Goal: Register for event/course

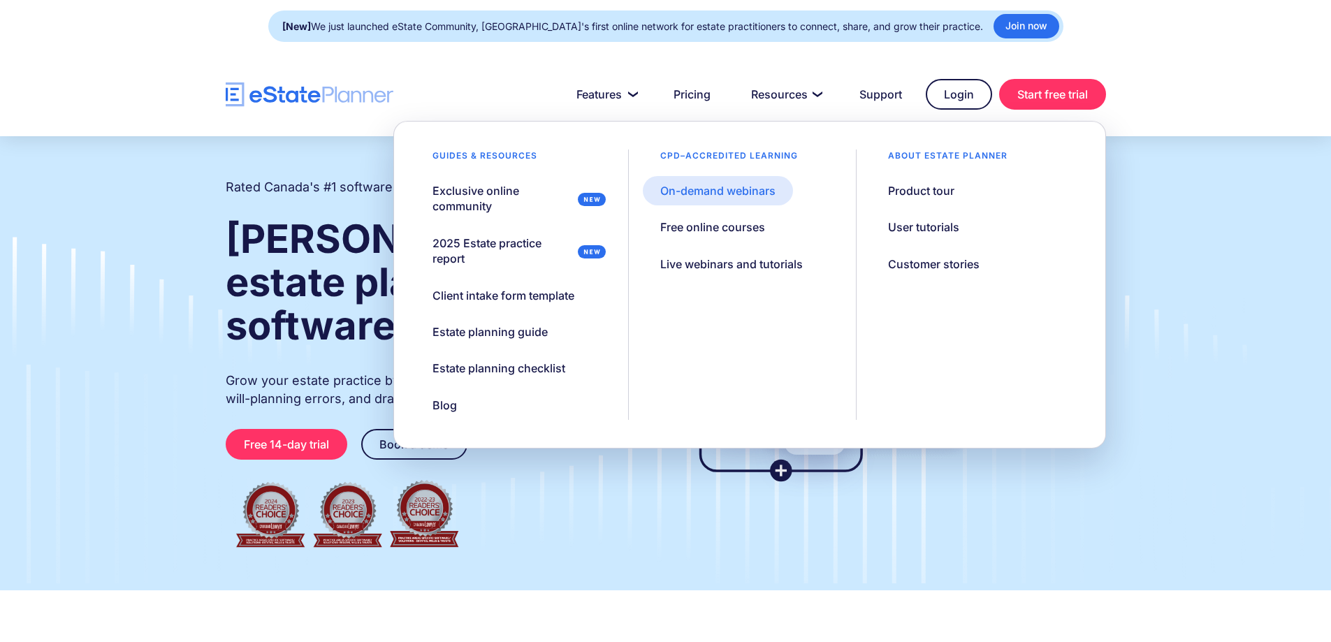
click at [751, 193] on div "On-demand webinars" at bounding box center [717, 190] width 115 height 15
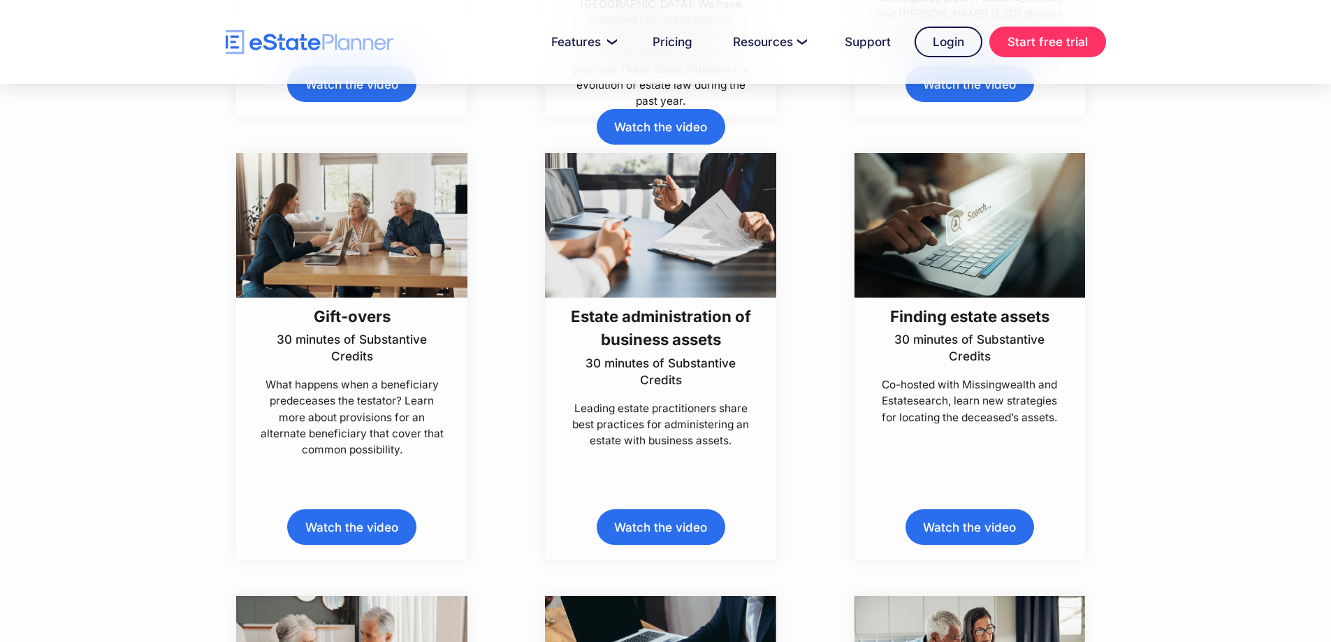
scroll to position [1676, 0]
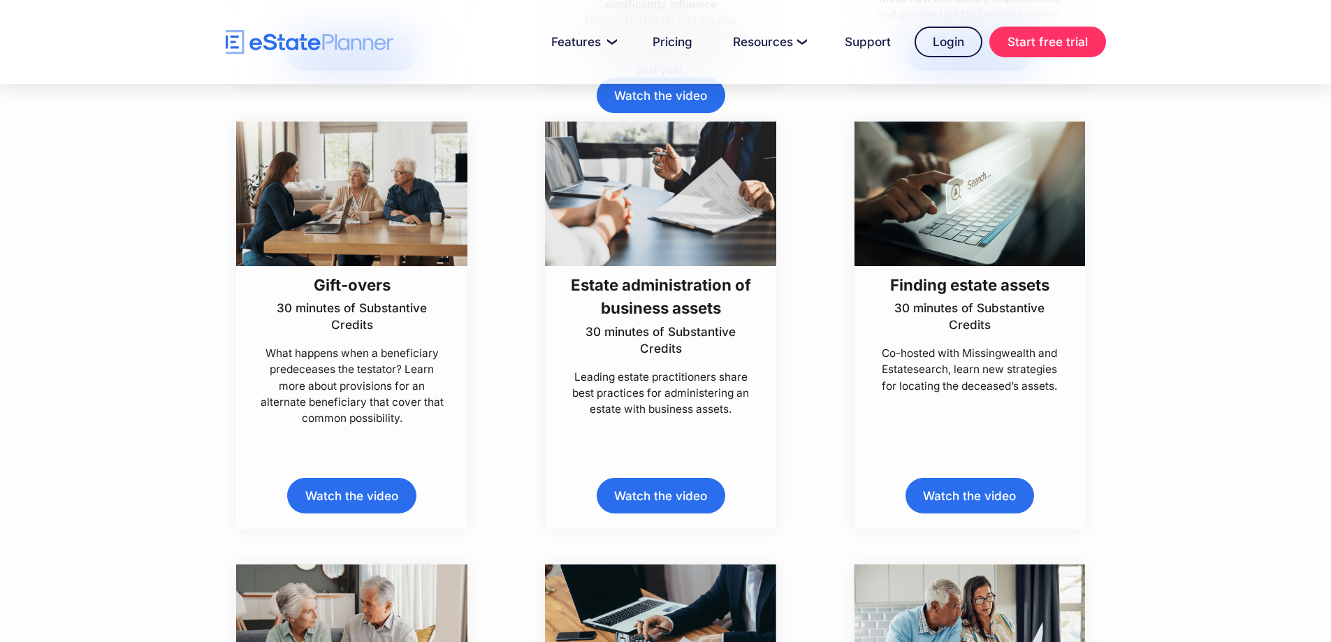
click at [340, 276] on h3 "Gift-overs" at bounding box center [352, 284] width 193 height 23
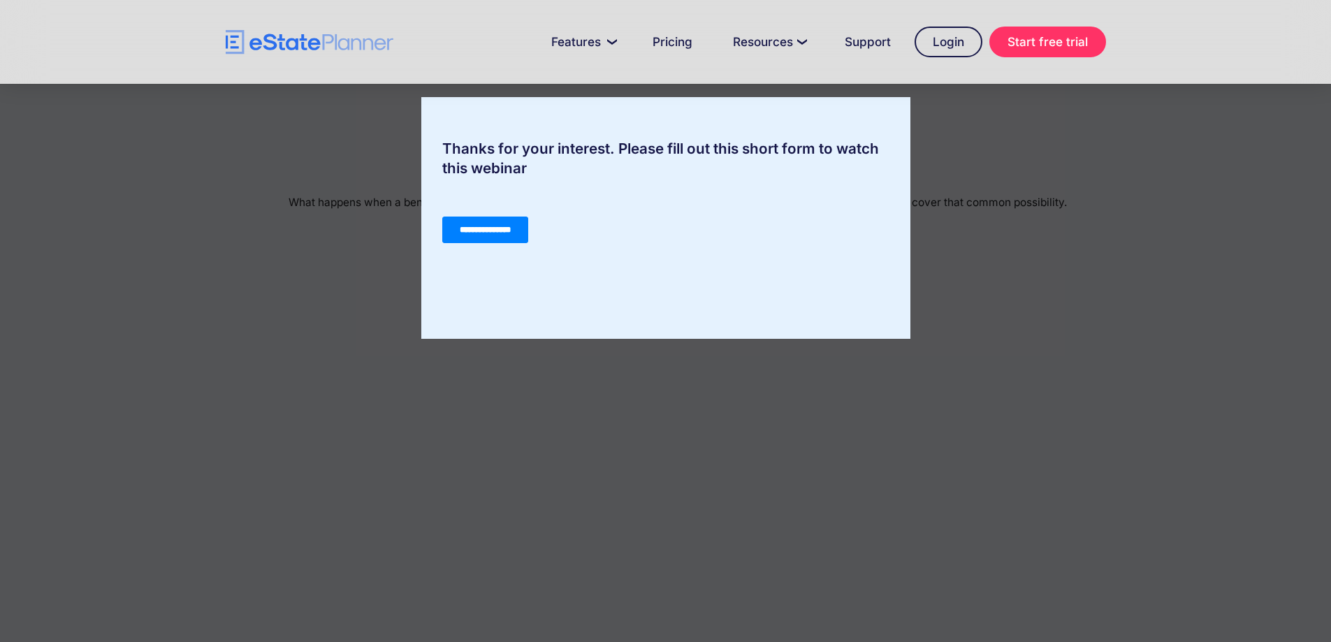
click at [501, 217] on input "**********" at bounding box center [484, 230] width 86 height 27
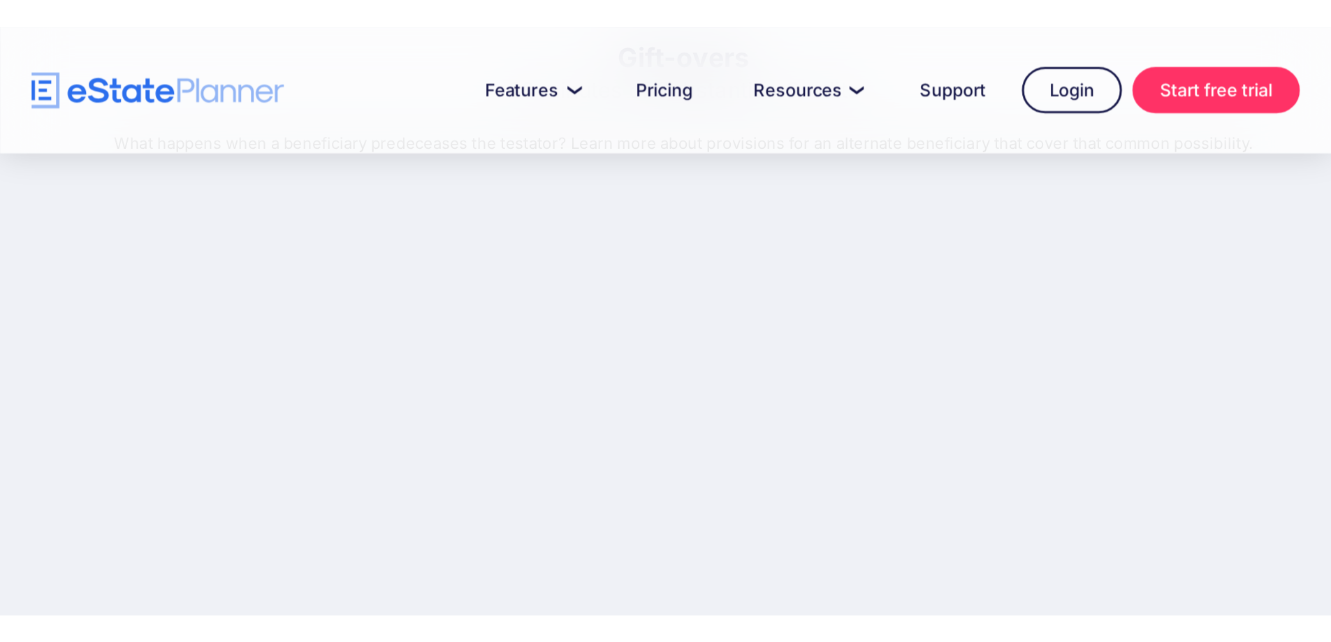
scroll to position [122, 0]
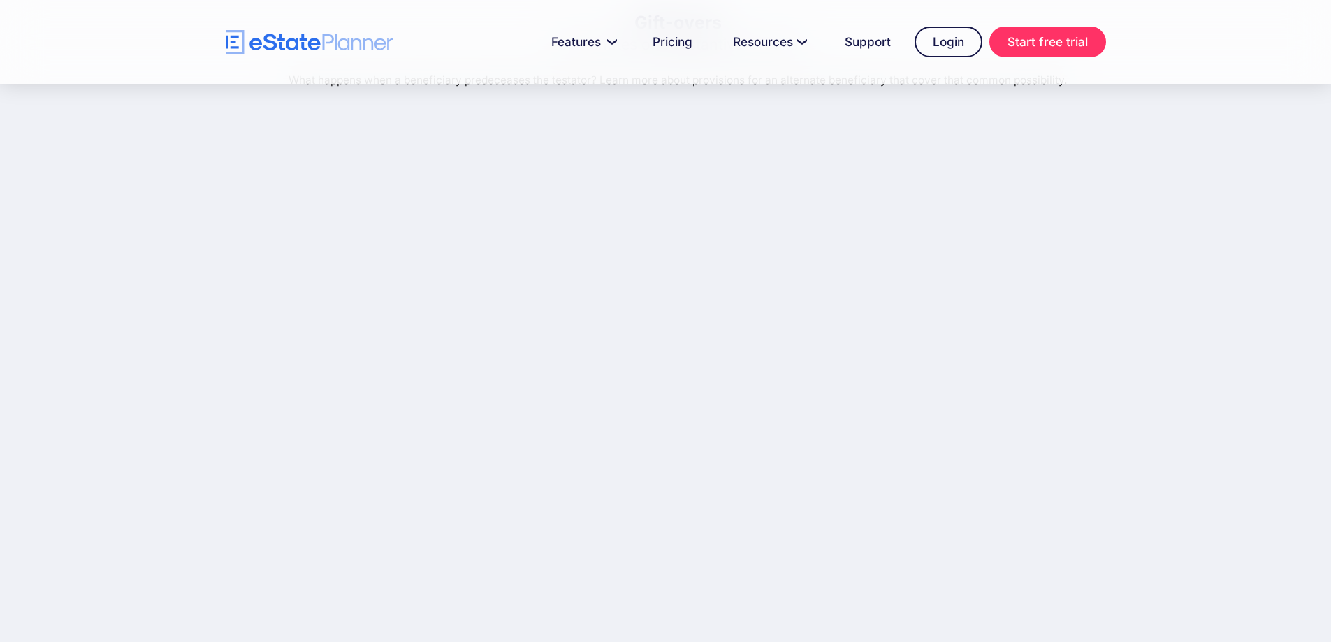
click at [1171, 31] on div at bounding box center [665, 42] width 1331 height 84
